Goal: Task Accomplishment & Management: Use online tool/utility

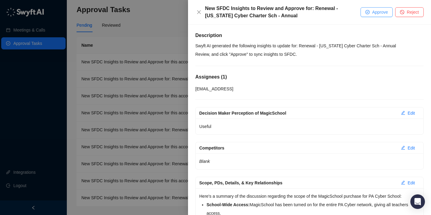
click at [376, 11] on span "Approve" at bounding box center [380, 12] width 16 height 7
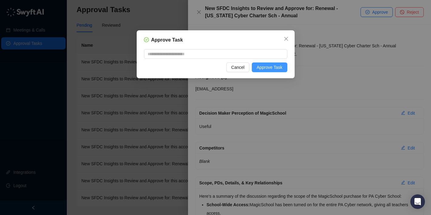
click at [266, 66] on span "Approve Task" at bounding box center [270, 67] width 26 height 7
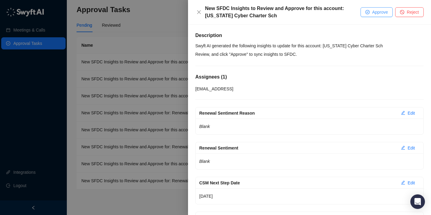
click at [376, 12] on span "Approve" at bounding box center [380, 12] width 16 height 7
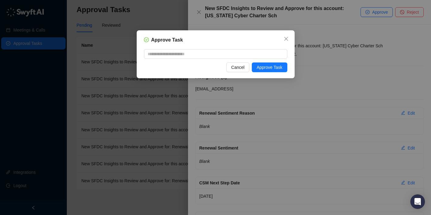
drag, startPoint x: 266, startPoint y: 70, endPoint x: 249, endPoint y: 62, distance: 18.7
click at [266, 70] on span "Approve Task" at bounding box center [270, 67] width 26 height 7
